Goal: Entertainment & Leisure: Consume media (video, audio)

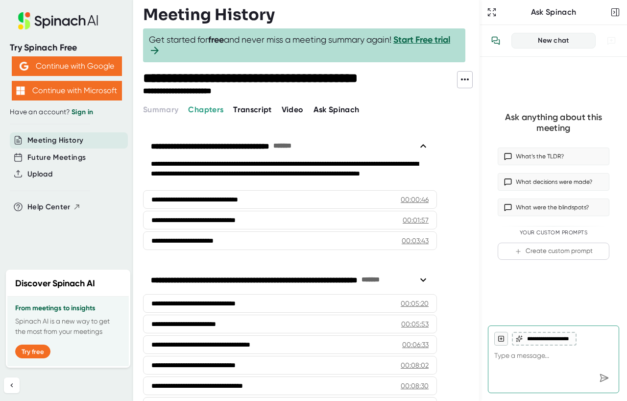
click at [294, 116] on div "**********" at bounding box center [311, 200] width 337 height 401
click at [291, 109] on span "Video" at bounding box center [293, 109] width 22 height 9
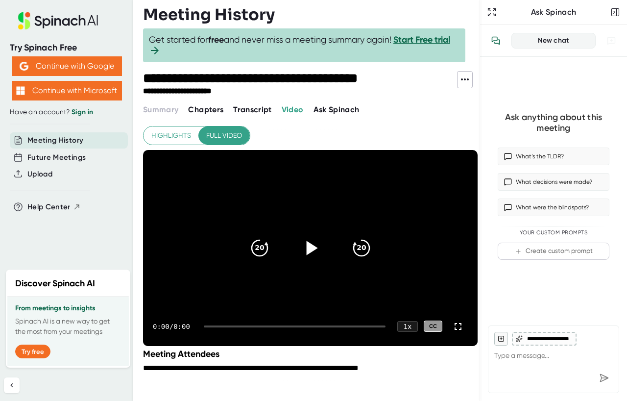
click at [301, 243] on icon at bounding box center [310, 247] width 24 height 24
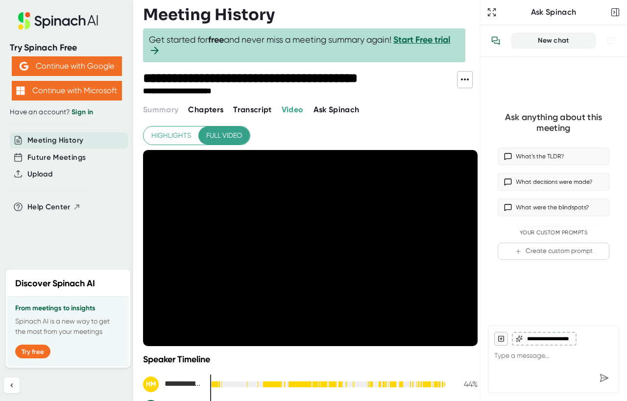
click at [339, 128] on div "**********" at bounding box center [310, 297] width 335 height 343
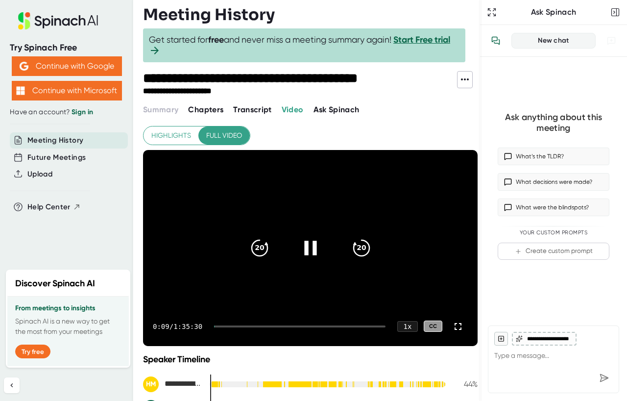
click at [318, 244] on icon at bounding box center [310, 247] width 24 height 24
click at [295, 236] on div at bounding box center [310, 247] width 41 height 41
click at [457, 328] on icon at bounding box center [458, 326] width 12 height 12
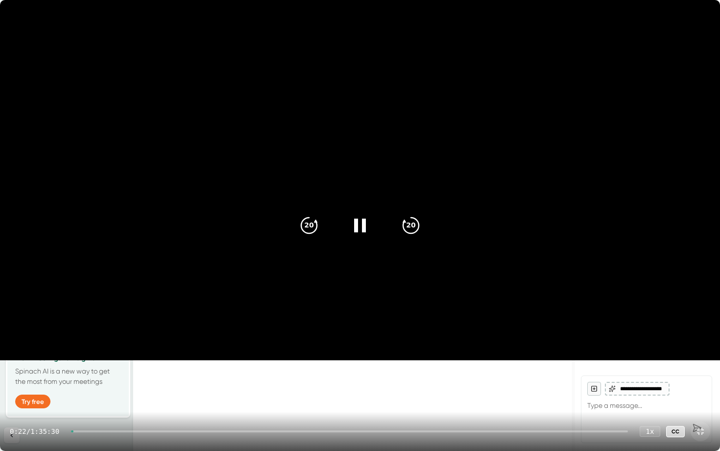
click at [97, 400] on div at bounding box center [349, 431] width 557 height 2
click at [627, 400] on div "1 x" at bounding box center [650, 430] width 22 height 11
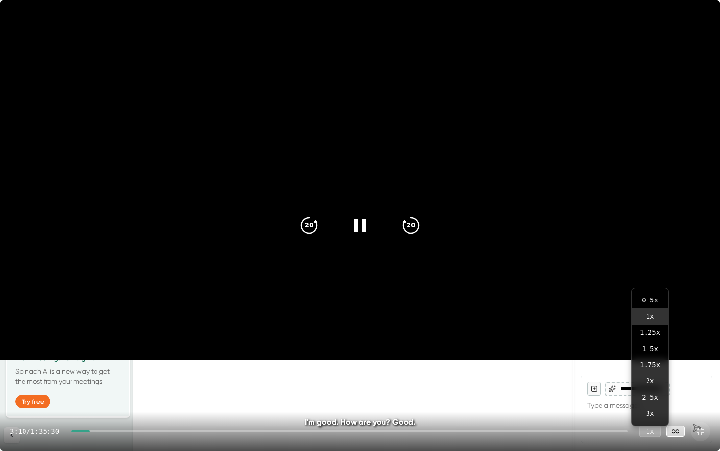
click at [627, 400] on div "1 x" at bounding box center [650, 430] width 22 height 11
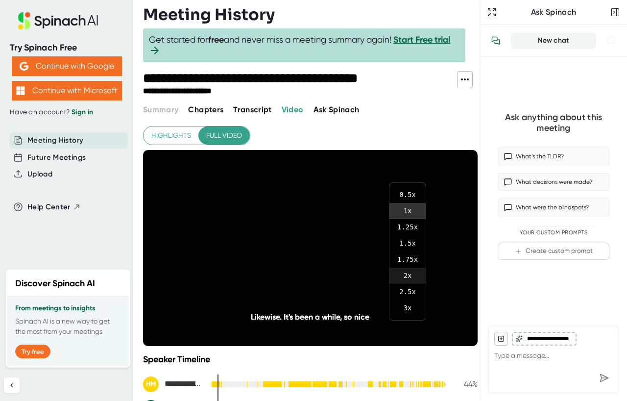
click at [406, 274] on li "2 x" at bounding box center [408, 276] width 36 height 16
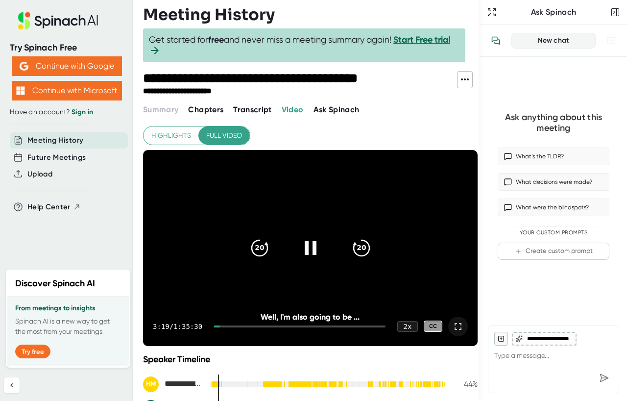
click at [456, 324] on icon at bounding box center [458, 326] width 12 height 12
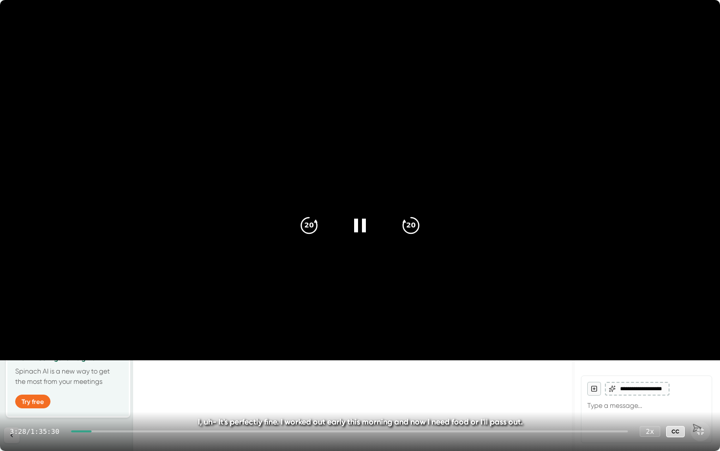
click at [148, 400] on div at bounding box center [349, 431] width 557 height 2
click at [627, 400] on div "2 x" at bounding box center [650, 430] width 22 height 11
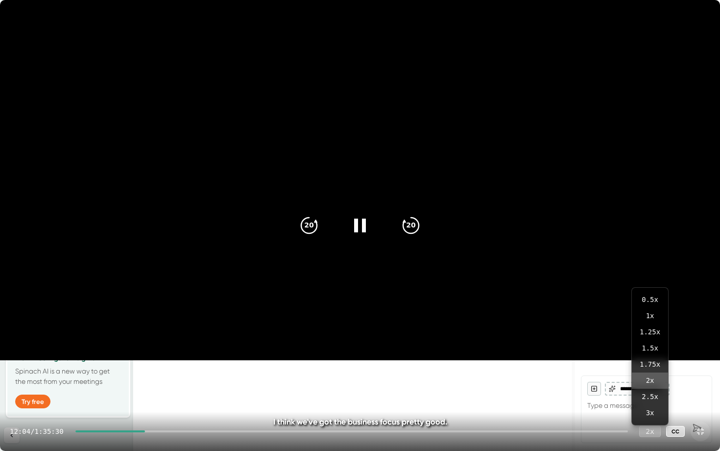
click at [627, 400] on div "2 x" at bounding box center [650, 430] width 22 height 11
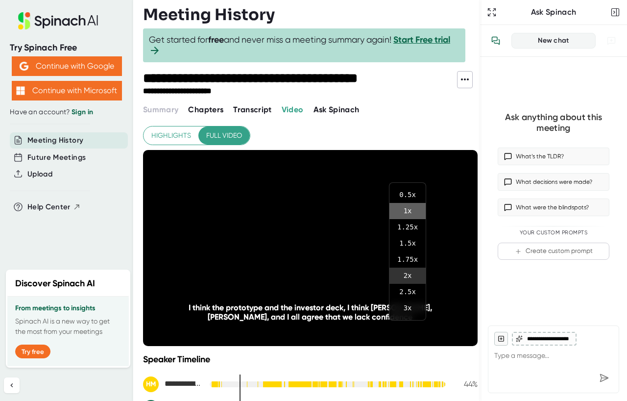
click at [406, 214] on li "1 x" at bounding box center [408, 211] width 36 height 16
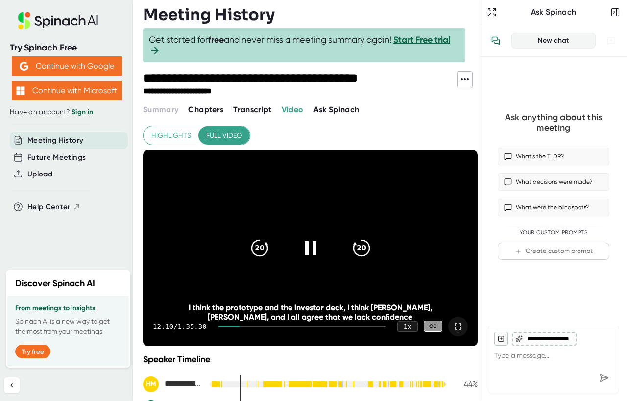
click at [461, 327] on icon at bounding box center [458, 326] width 12 height 12
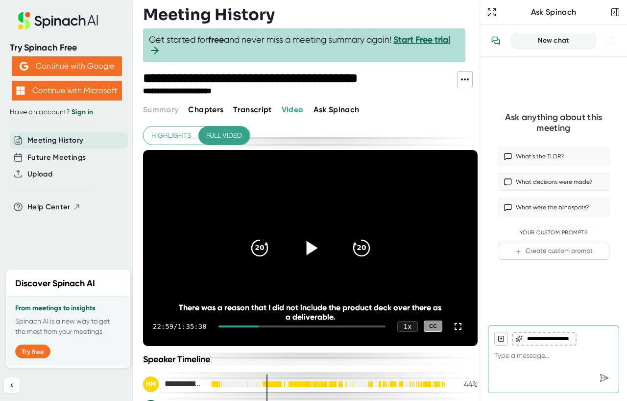
click at [316, 255] on icon at bounding box center [310, 247] width 24 height 24
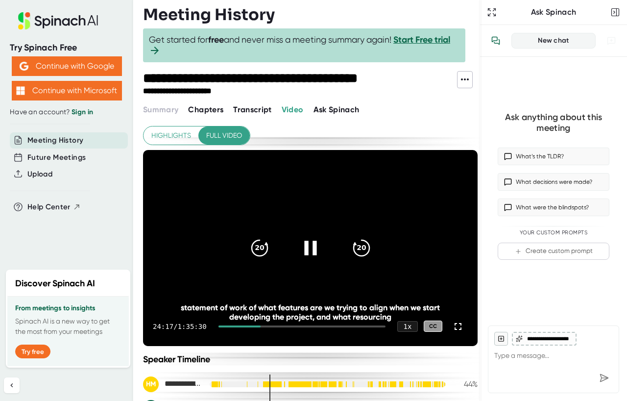
click at [294, 222] on video at bounding box center [310, 248] width 335 height 196
click at [314, 250] on icon at bounding box center [310, 247] width 24 height 24
click at [290, 236] on div "20 20" at bounding box center [310, 247] width 141 height 39
click at [298, 243] on div at bounding box center [310, 247] width 41 height 41
click at [317, 250] on icon at bounding box center [310, 247] width 24 height 24
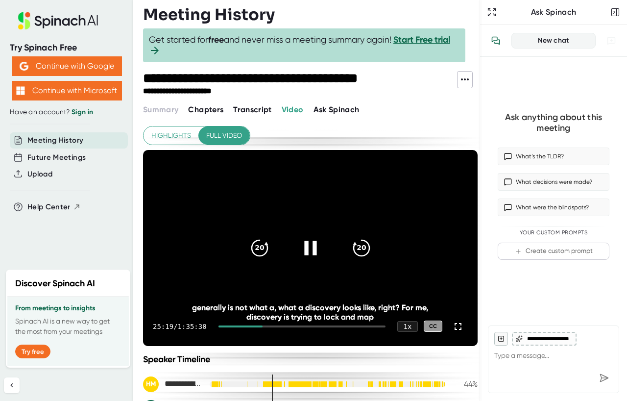
click at [315, 250] on icon at bounding box center [310, 248] width 12 height 14
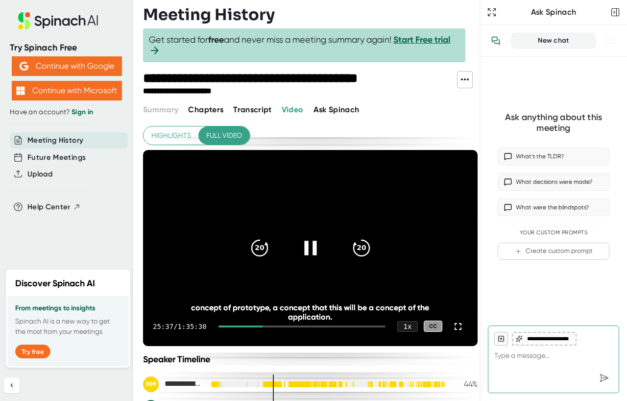
click at [312, 253] on icon at bounding box center [310, 247] width 24 height 24
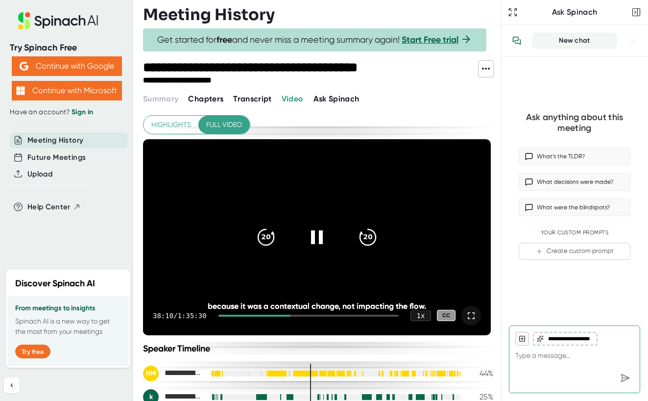
click at [467, 314] on icon at bounding box center [471, 316] width 12 height 12
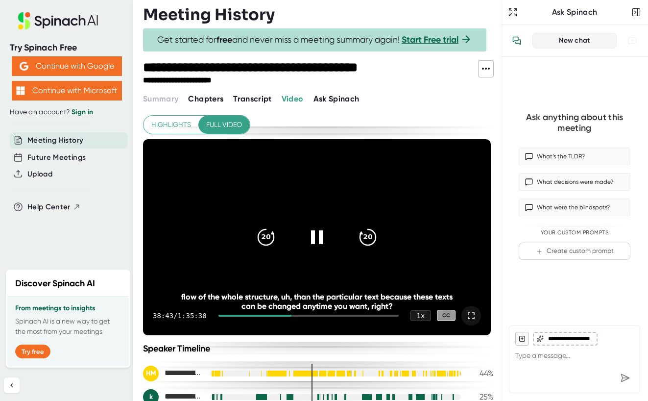
click at [471, 318] on icon at bounding box center [471, 316] width 12 height 12
click at [476, 317] on icon at bounding box center [471, 316] width 12 height 12
click at [328, 233] on div at bounding box center [316, 237] width 41 height 41
click at [311, 249] on div at bounding box center [316, 237] width 41 height 41
click at [474, 317] on icon at bounding box center [471, 315] width 7 height 7
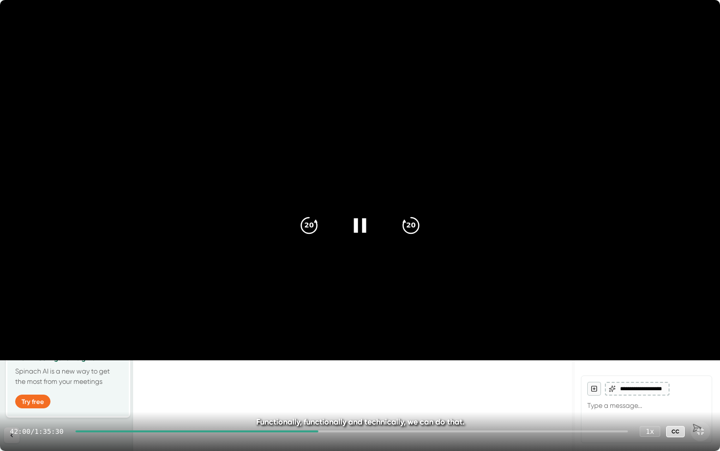
click at [364, 227] on icon at bounding box center [360, 225] width 12 height 14
click at [355, 223] on icon at bounding box center [360, 225] width 24 height 24
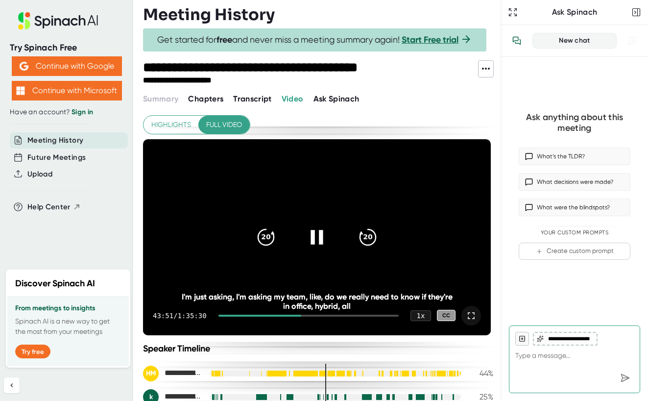
click at [474, 314] on icon at bounding box center [471, 315] width 7 height 7
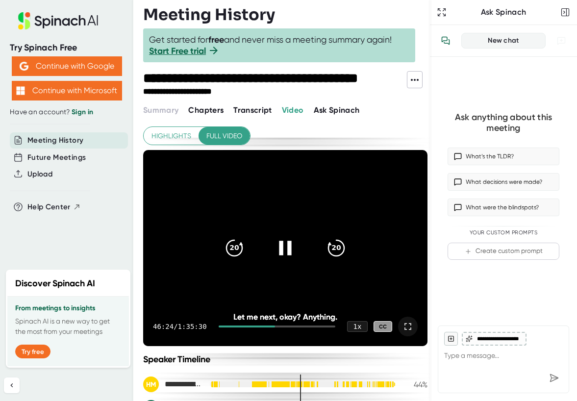
click at [285, 242] on icon at bounding box center [285, 248] width 24 height 24
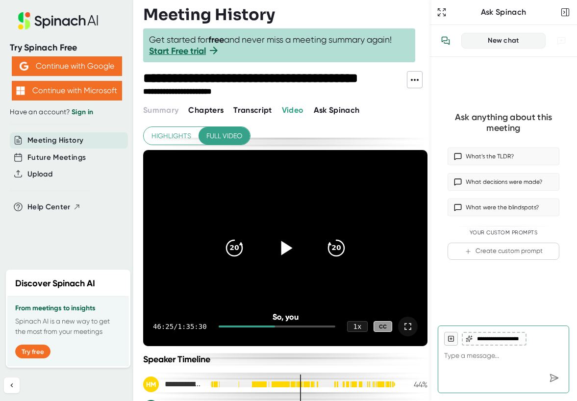
scroll to position [6, 0]
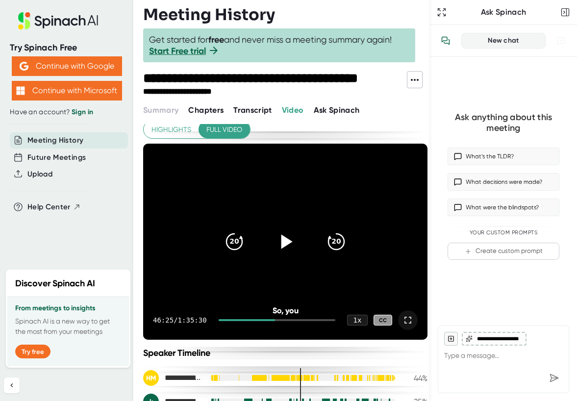
click at [287, 245] on icon at bounding box center [285, 241] width 24 height 24
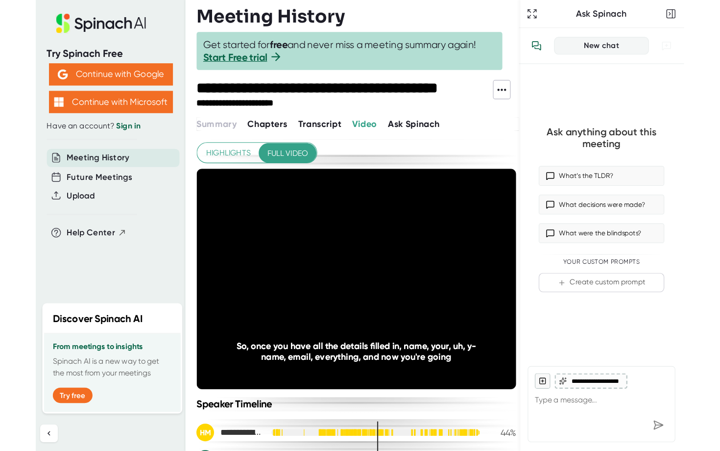
scroll to position [6, 0]
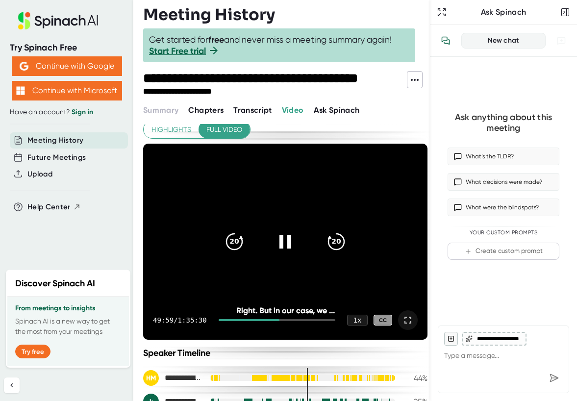
click at [408, 318] on icon at bounding box center [408, 320] width 12 height 12
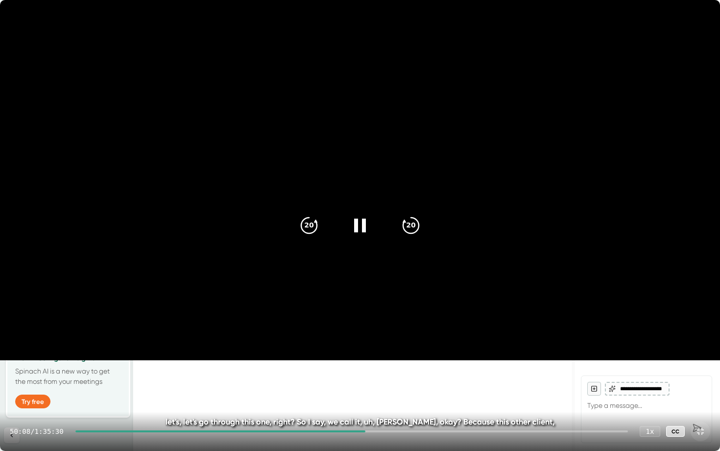
click at [353, 400] on div at bounding box center [220, 431] width 290 height 2
click at [362, 400] on div "47:20 / 1:35:30 1 x CC" at bounding box center [360, 431] width 720 height 39
click at [362, 400] on div at bounding box center [351, 431] width 553 height 2
click at [367, 400] on div "48:51 / 1:35:30 1 x CC" at bounding box center [360, 431] width 720 height 39
click at [373, 400] on div at bounding box center [351, 431] width 553 height 2
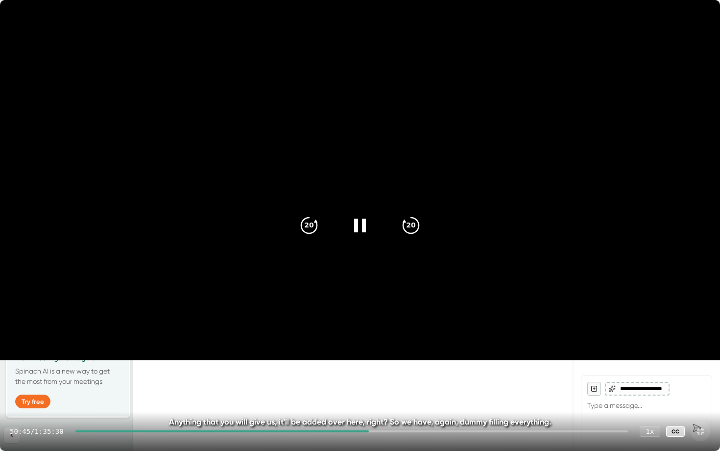
click at [378, 400] on div "50:45 / 1:35:30 1 x CC" at bounding box center [360, 431] width 720 height 39
click at [379, 400] on div at bounding box center [351, 431] width 553 height 2
click at [386, 400] on div at bounding box center [351, 431] width 553 height 2
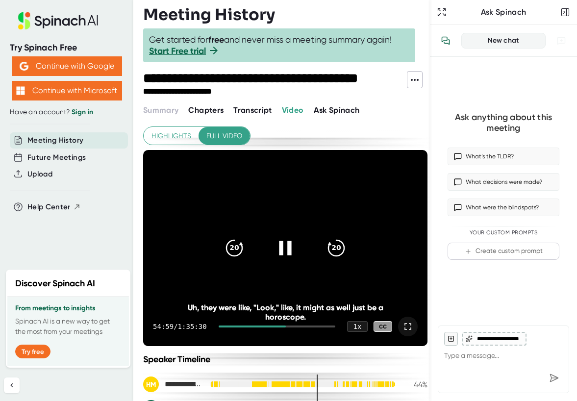
click at [283, 246] on icon at bounding box center [285, 248] width 24 height 24
